Goal: Transaction & Acquisition: Purchase product/service

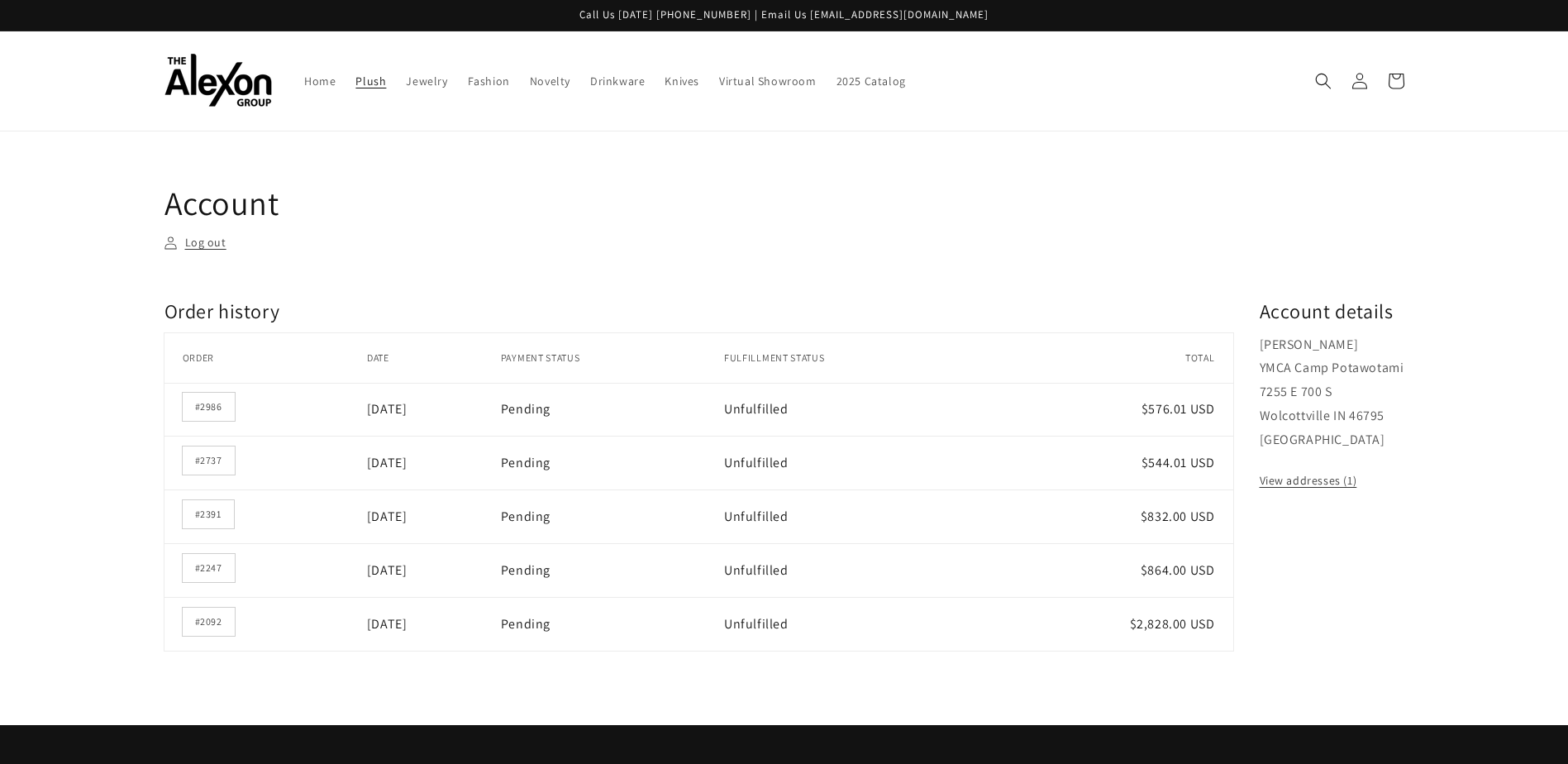
click at [359, 82] on span "Plush" at bounding box center [371, 81] width 31 height 14
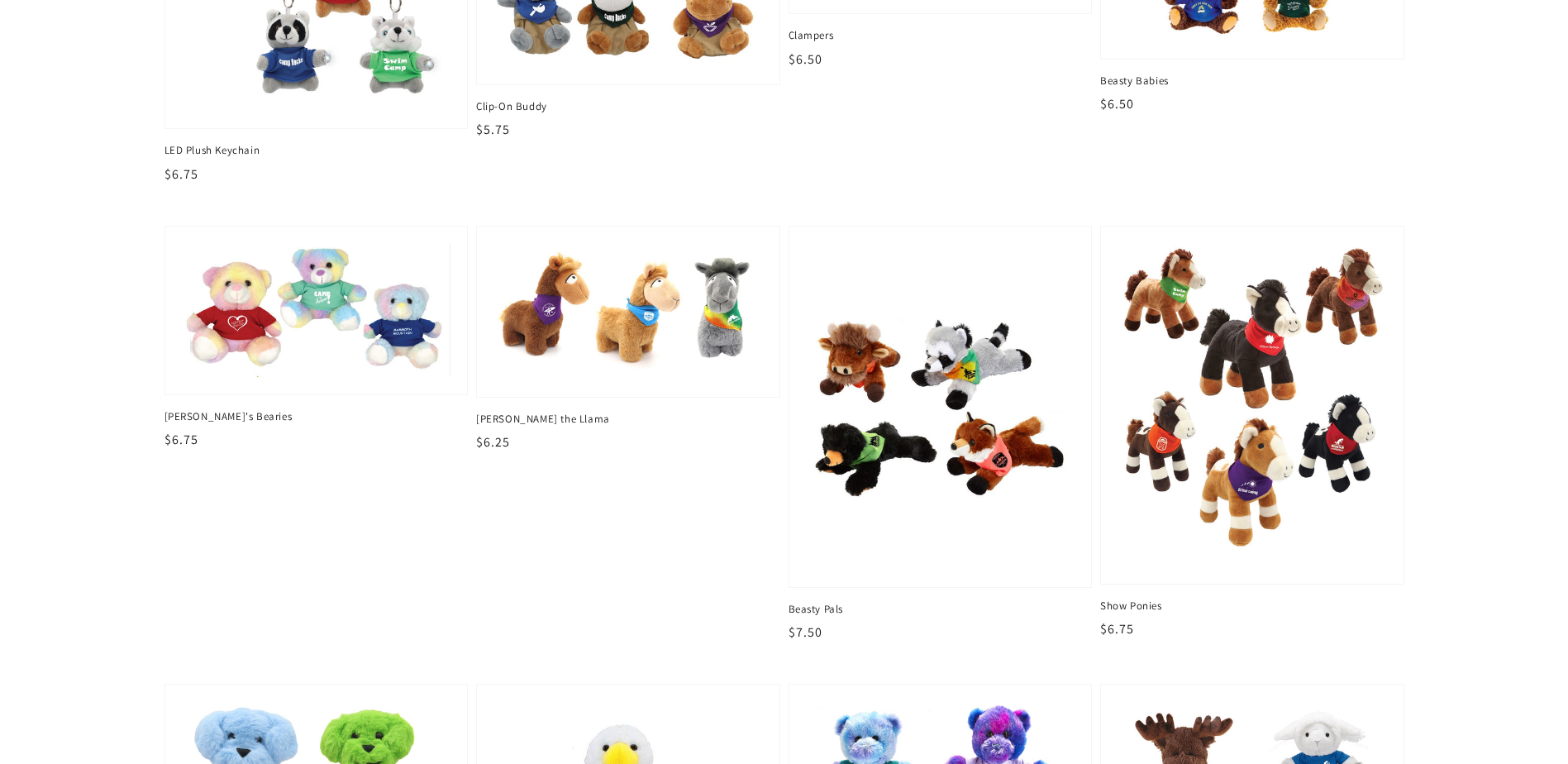
scroll to position [992, 0]
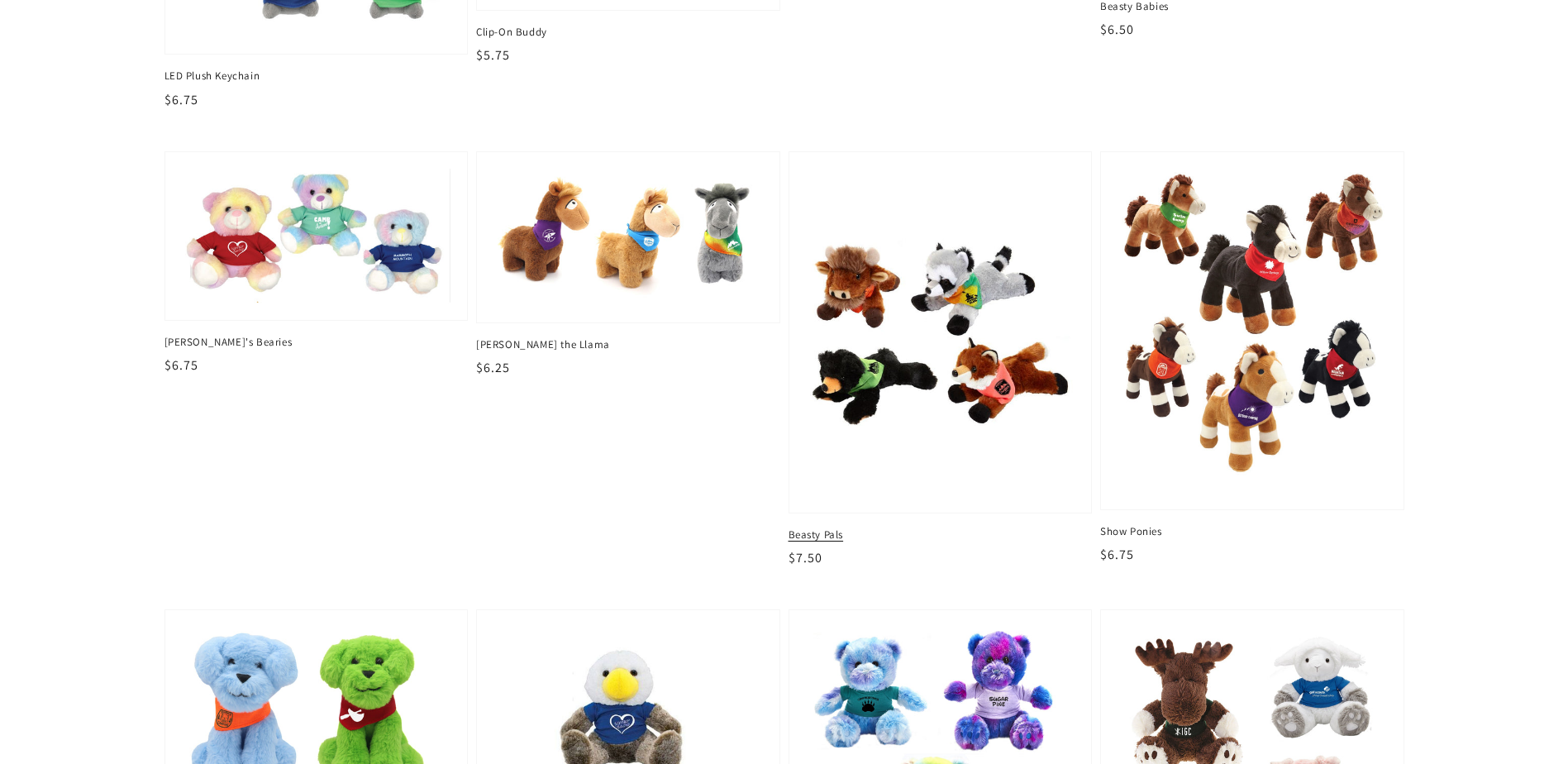
click at [980, 373] on img at bounding box center [941, 332] width 277 height 338
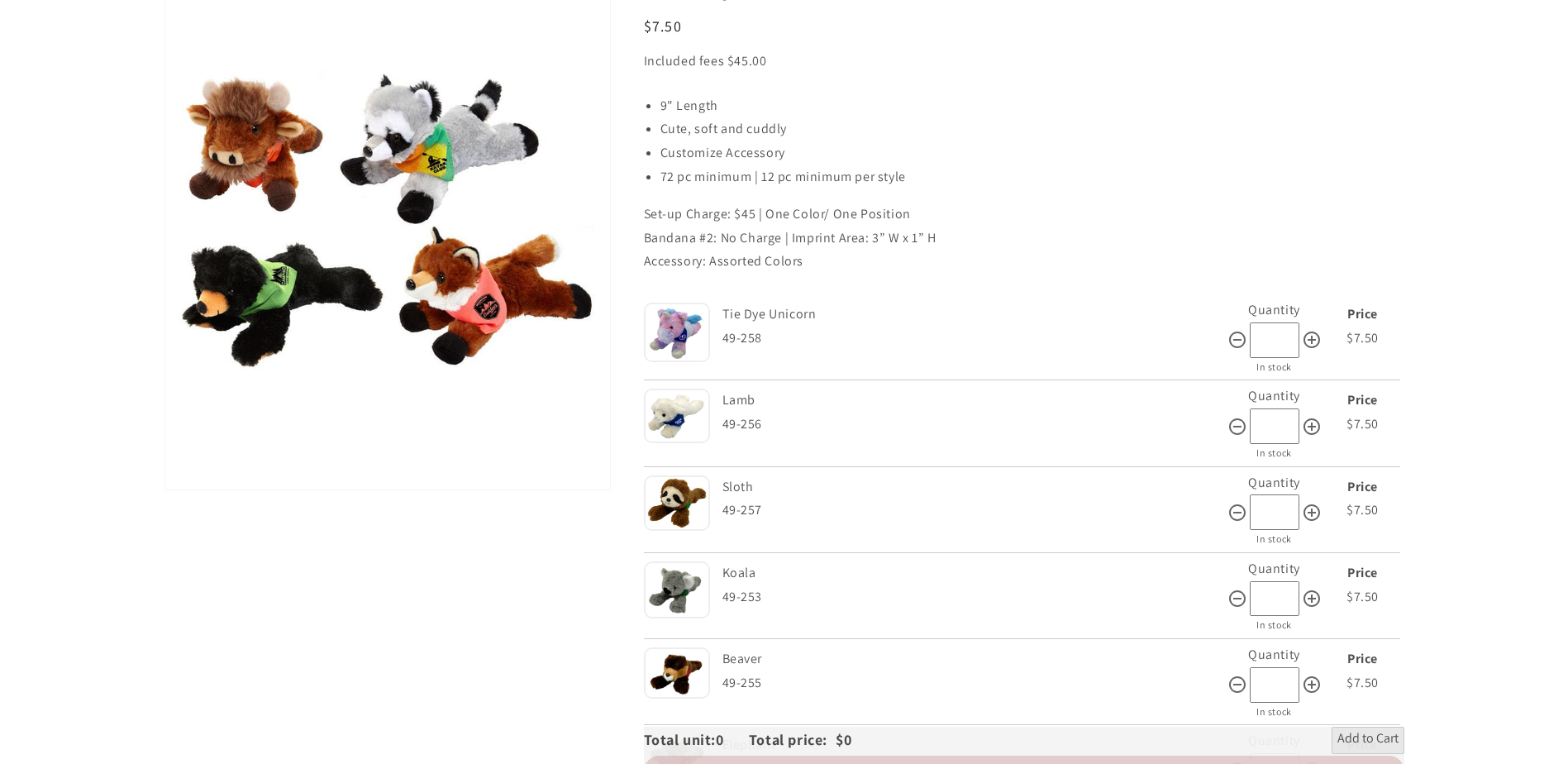
scroll to position [248, 0]
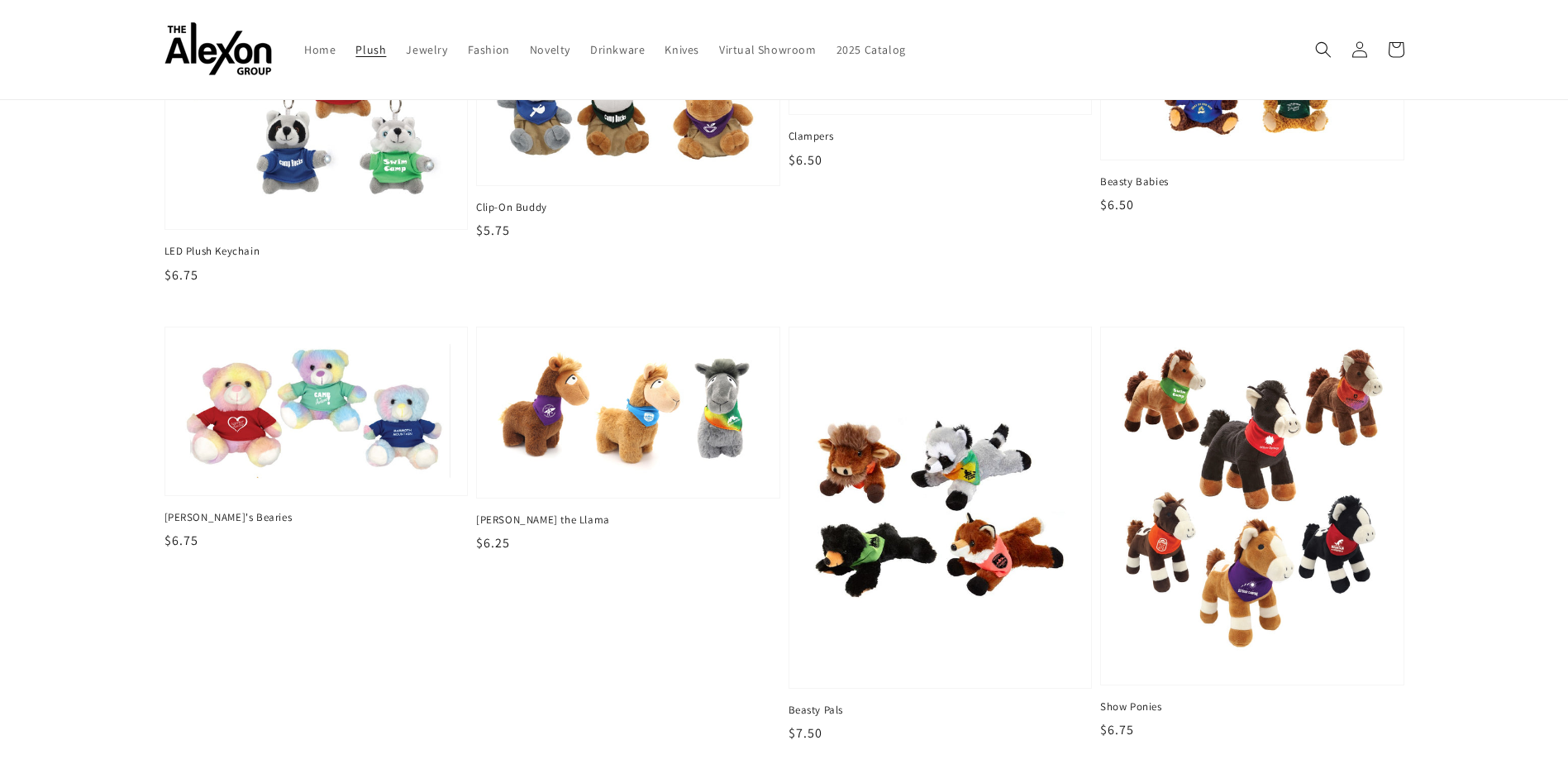
scroll to position [414, 0]
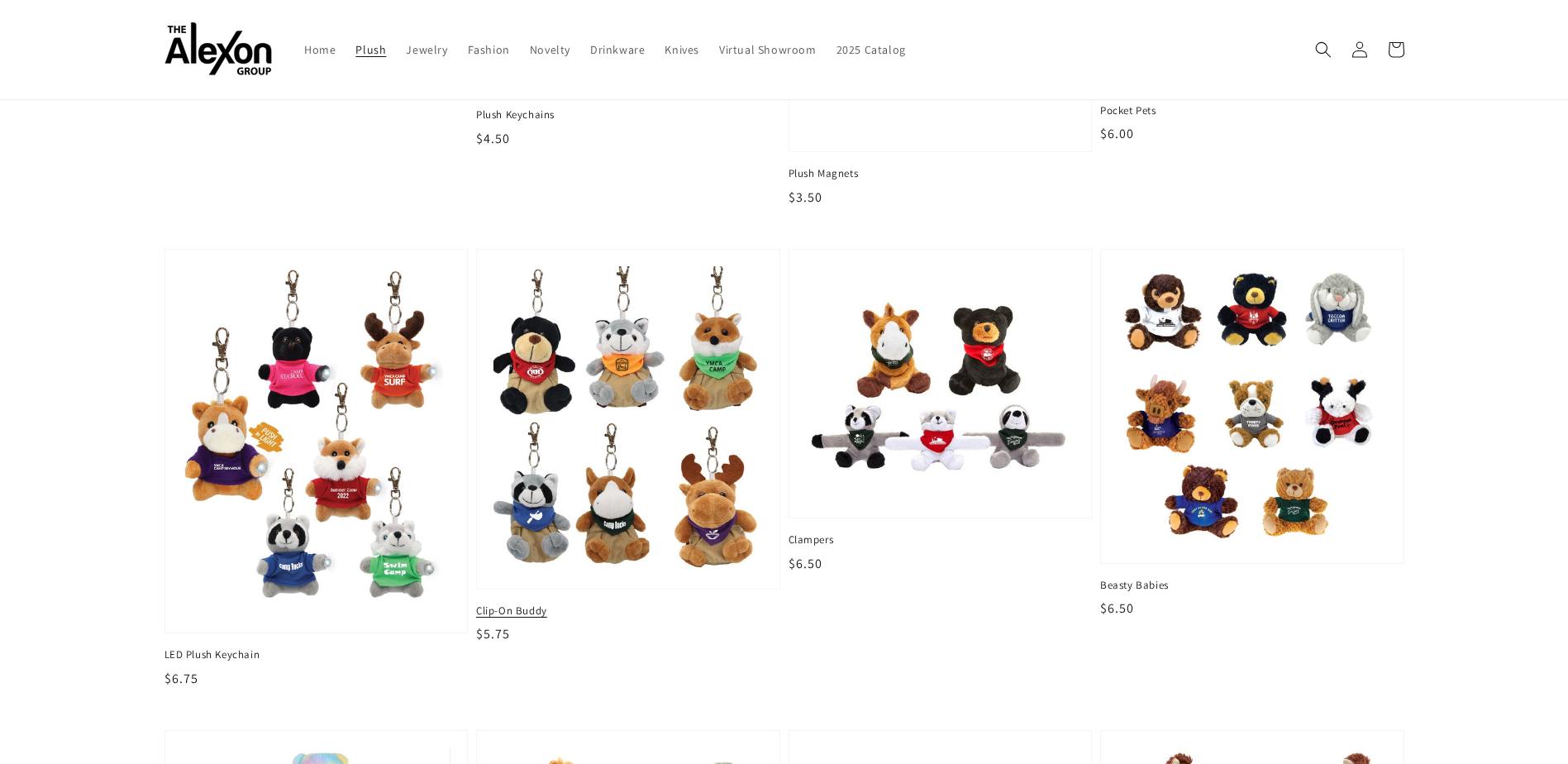
click at [616, 529] on img at bounding box center [628, 419] width 277 height 315
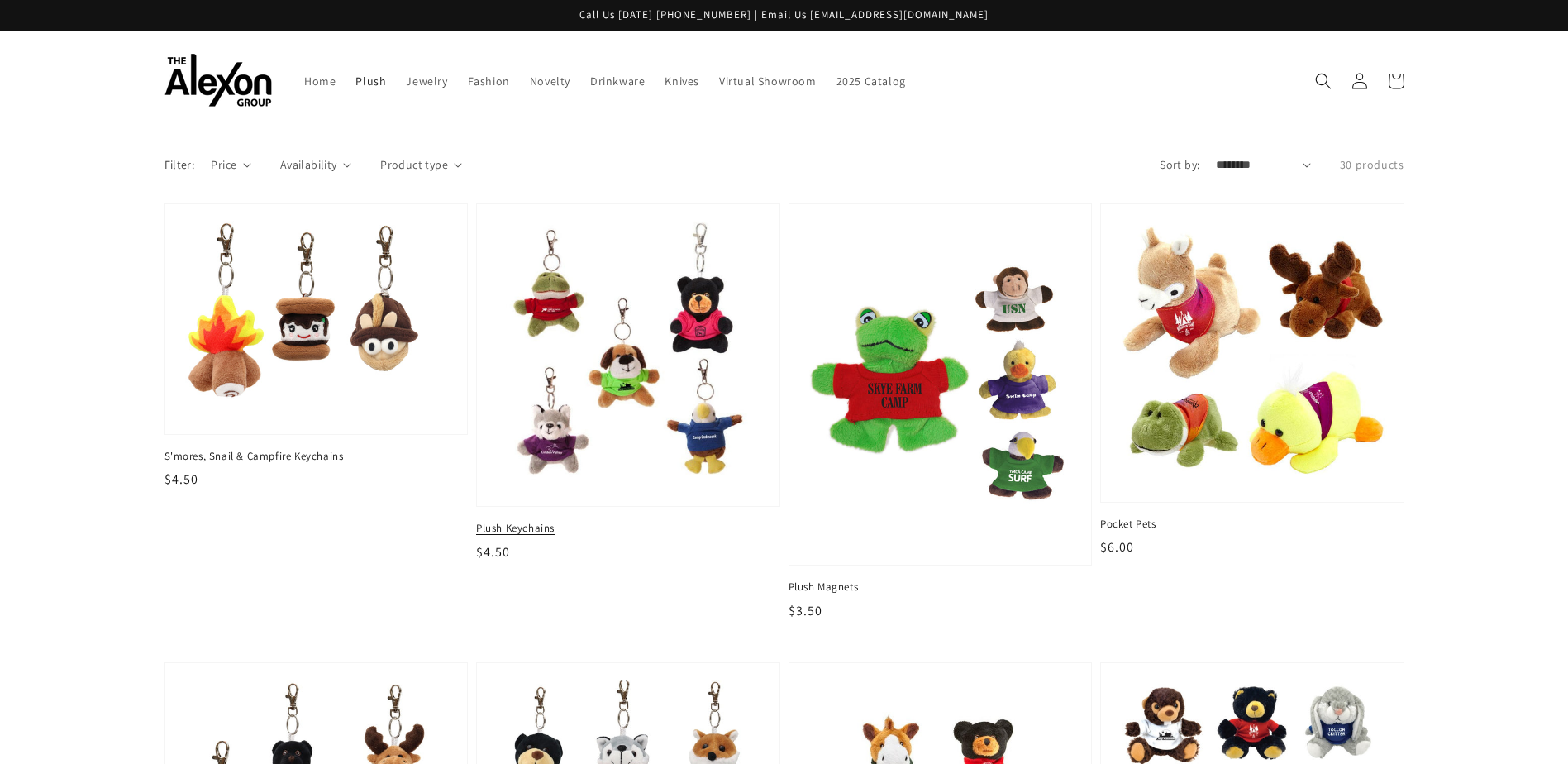
click at [633, 367] on img at bounding box center [628, 355] width 277 height 277
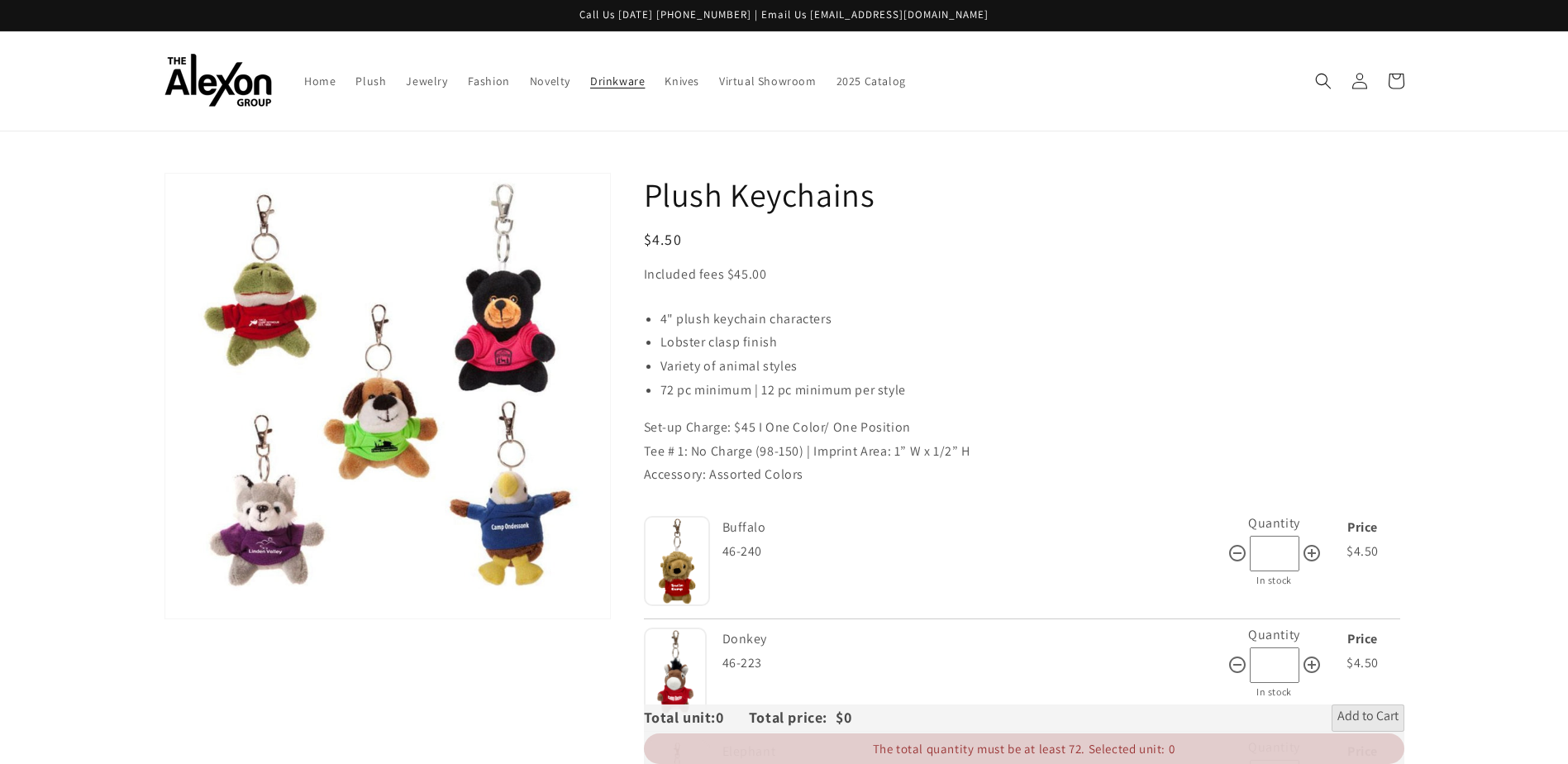
click at [608, 89] on link "Drinkware" at bounding box center [617, 81] width 74 height 34
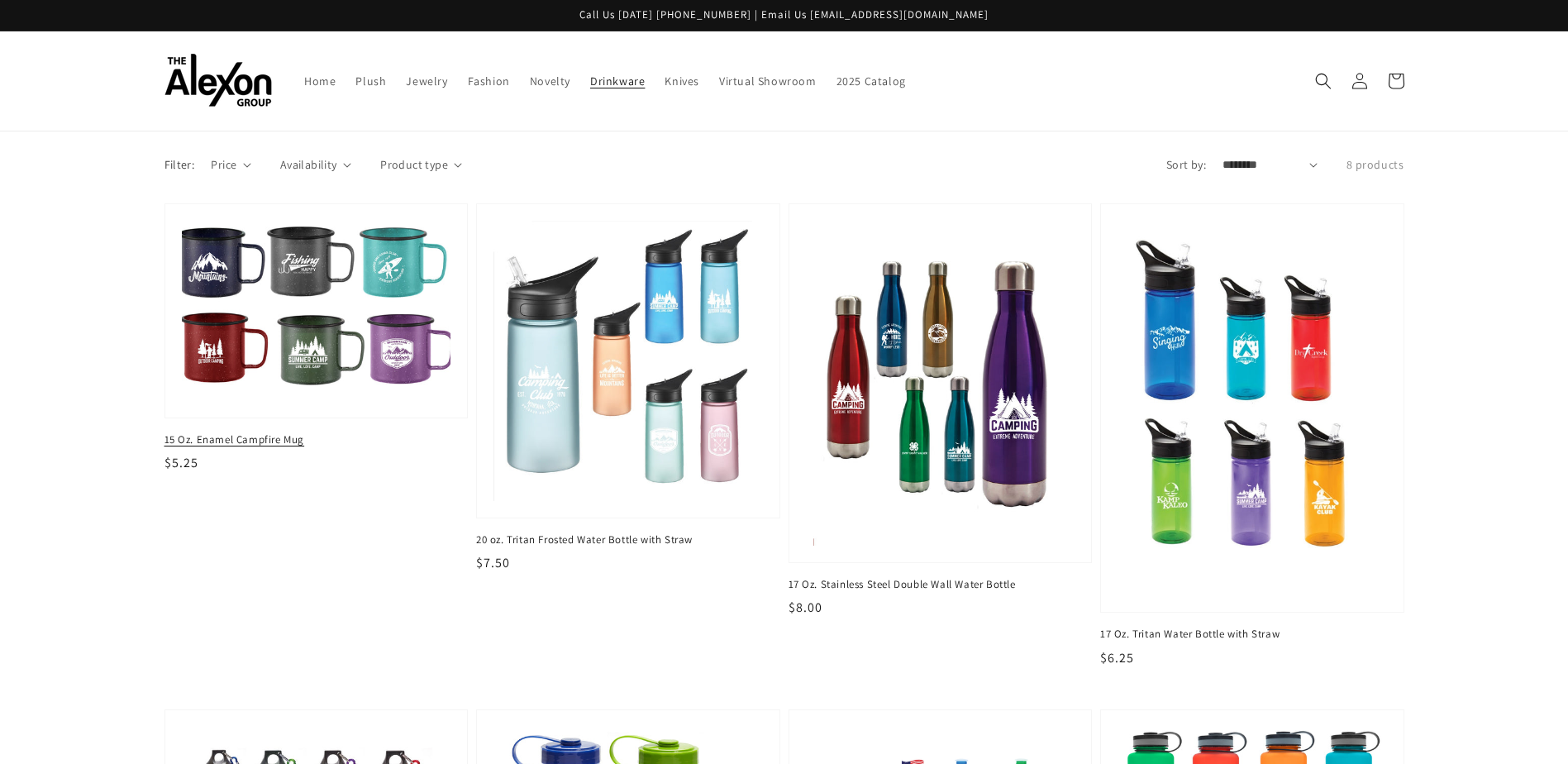
click at [322, 331] on img at bounding box center [316, 310] width 277 height 186
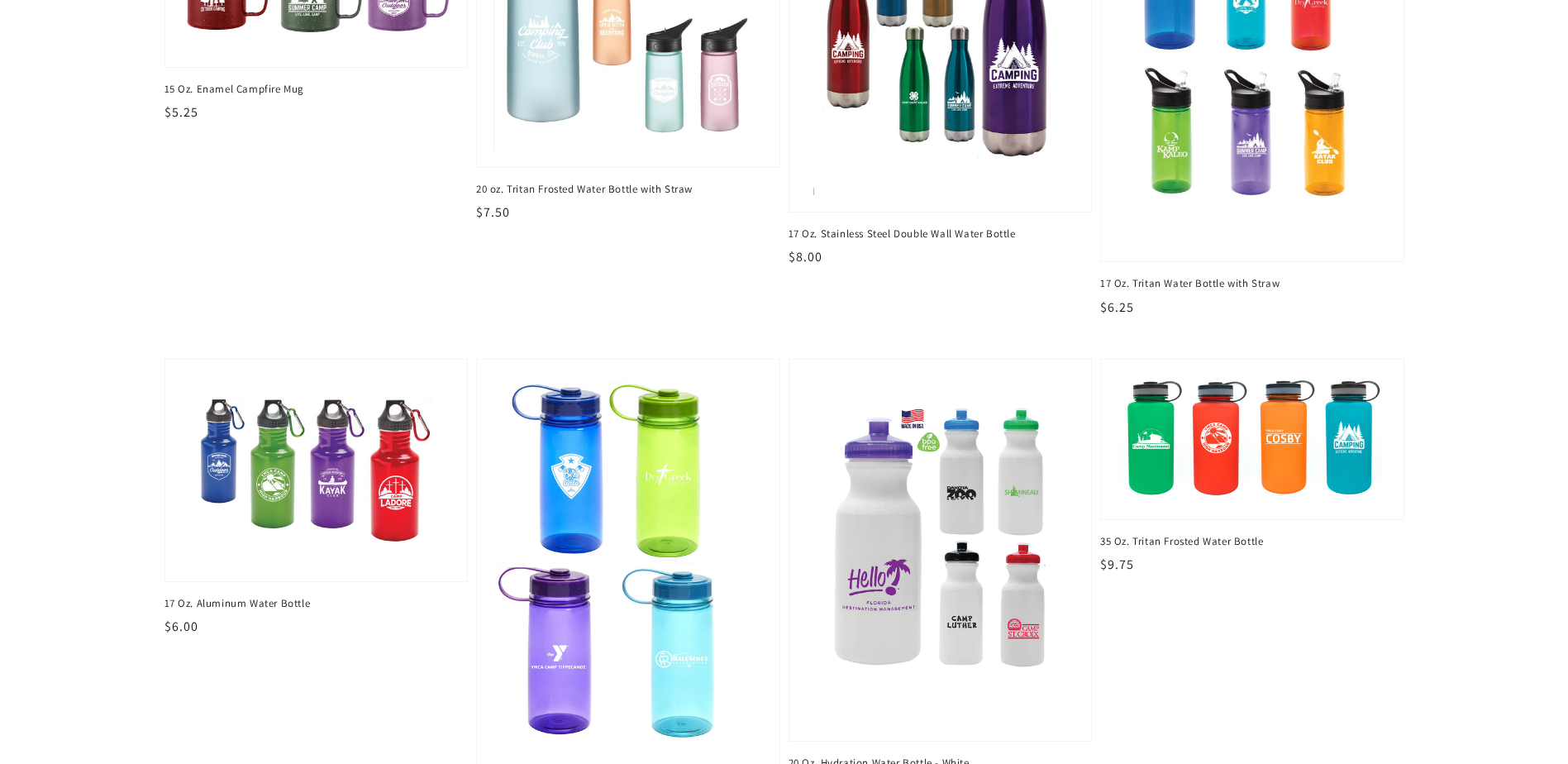
scroll to position [578, 0]
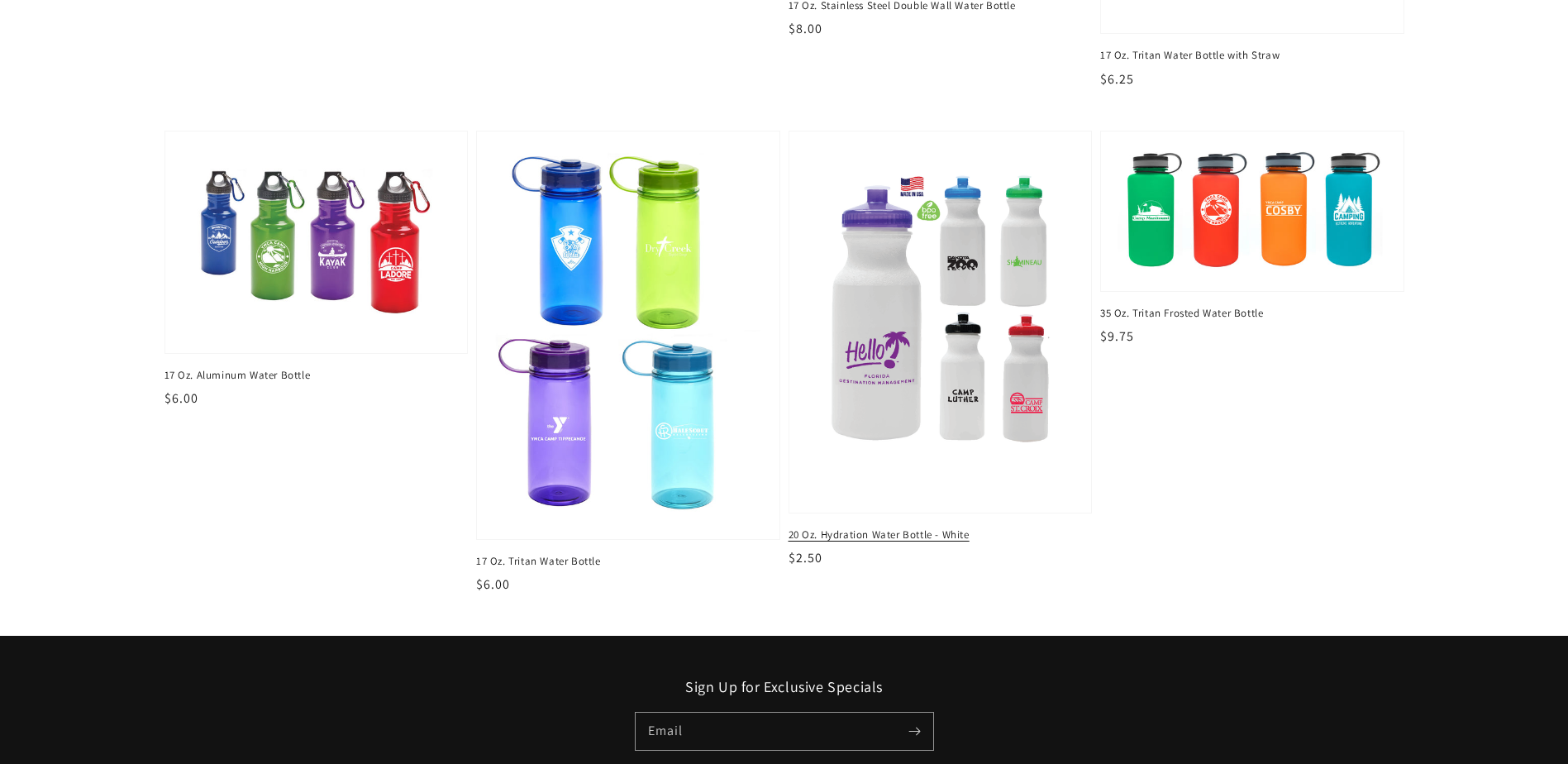
click at [899, 329] on img at bounding box center [941, 321] width 277 height 358
